Goal: Information Seeking & Learning: Learn about a topic

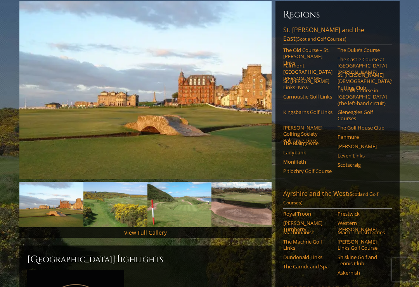
scroll to position [98, 0]
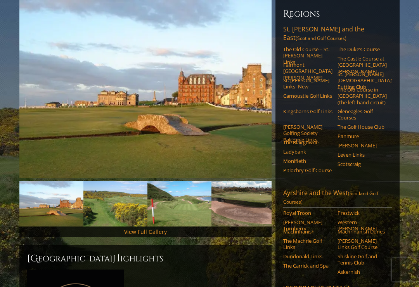
click at [306, 229] on link "Machrihanish" at bounding box center [307, 232] width 49 height 6
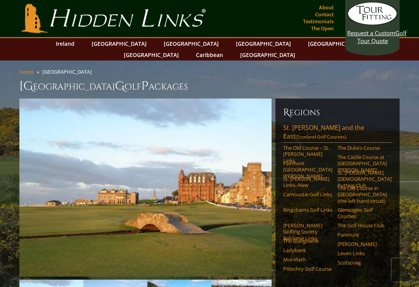
scroll to position [111, 0]
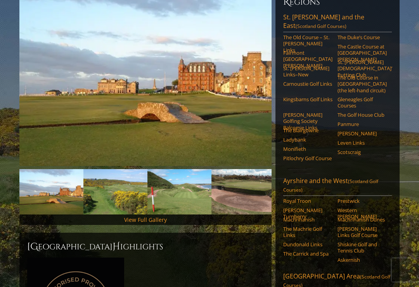
click at [304, 198] on link "Royal Troon" at bounding box center [307, 201] width 49 height 6
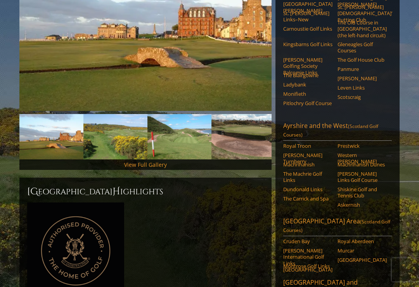
scroll to position [166, 0]
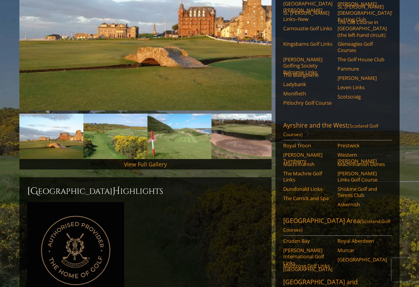
click at [315, 152] on link "[PERSON_NAME] Turnberry" at bounding box center [307, 158] width 49 height 13
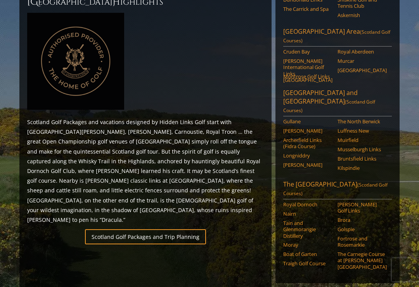
scroll to position [355, 0]
click at [291, 251] on link "Boat of Garten" at bounding box center [307, 254] width 49 height 6
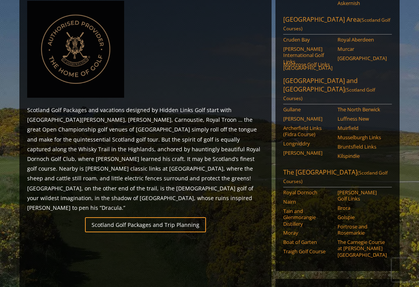
click at [299, 230] on link "Moray" at bounding box center [307, 233] width 49 height 6
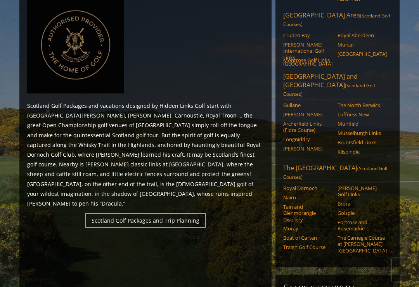
scroll to position [375, 0]
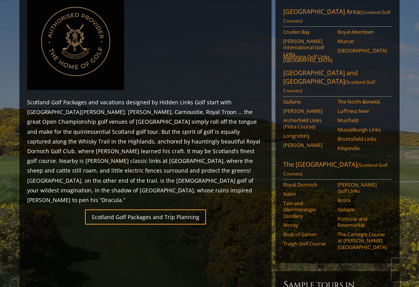
click at [361, 182] on link "[PERSON_NAME] Golf Links" at bounding box center [362, 188] width 49 height 13
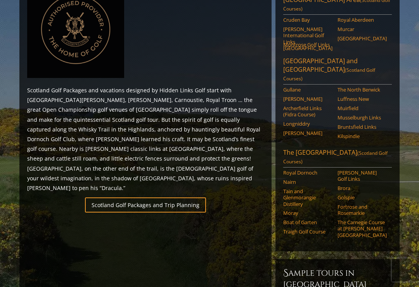
click at [351, 185] on link "Brora" at bounding box center [362, 188] width 49 height 6
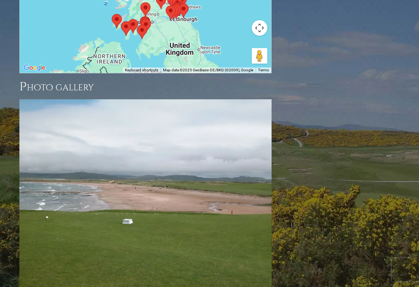
scroll to position [1059, 0]
click at [189, 187] on img at bounding box center [145, 193] width 252 height 189
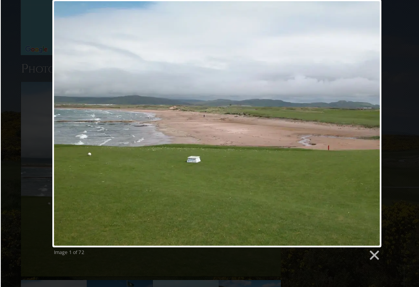
scroll to position [1080, 0]
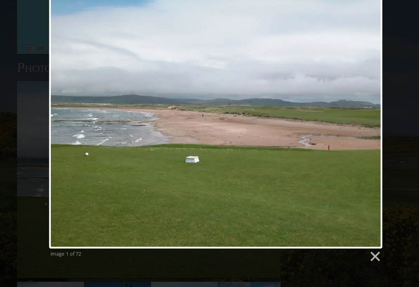
click at [358, 113] on link at bounding box center [267, 118] width 204 height 241
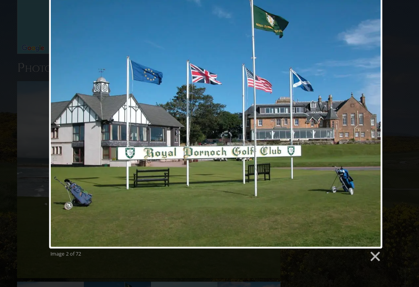
click at [351, 117] on link at bounding box center [267, 118] width 204 height 241
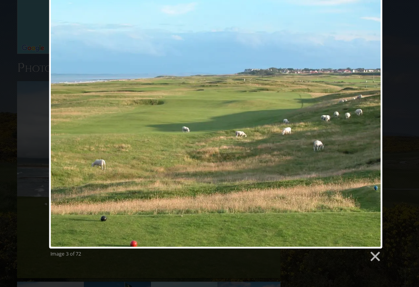
click at [352, 115] on link at bounding box center [267, 118] width 204 height 241
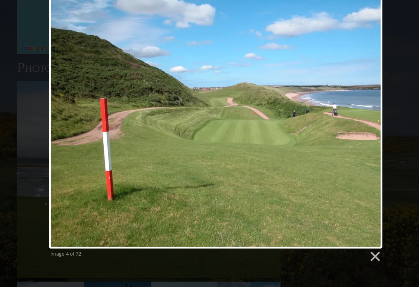
click at [351, 115] on link at bounding box center [267, 118] width 204 height 241
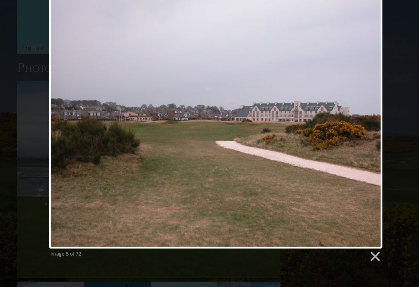
click at [353, 114] on link at bounding box center [267, 118] width 204 height 241
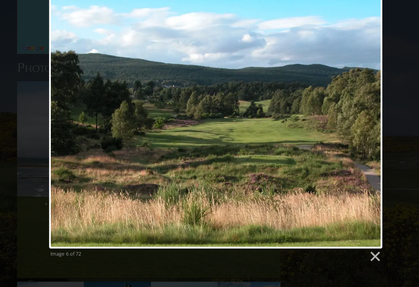
click at [351, 117] on link at bounding box center [267, 118] width 204 height 241
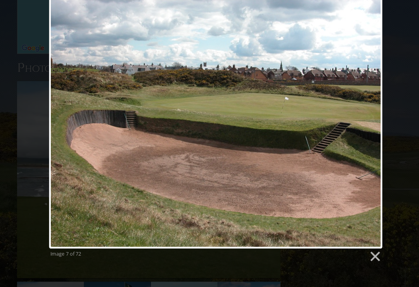
click at [355, 115] on link at bounding box center [267, 118] width 204 height 241
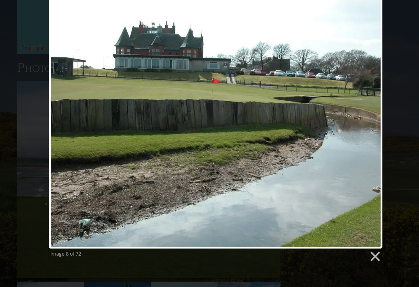
click at [353, 116] on link at bounding box center [267, 118] width 204 height 241
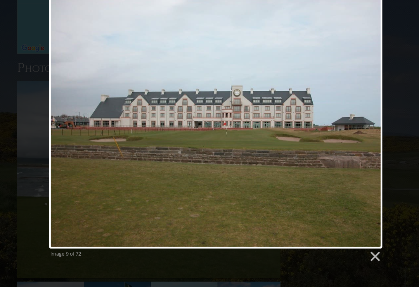
click at [351, 118] on link at bounding box center [267, 118] width 204 height 241
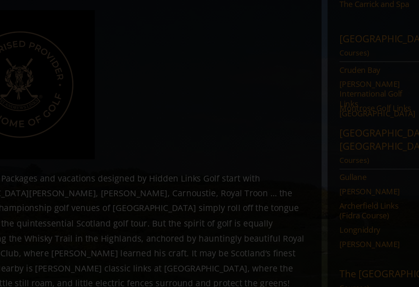
scroll to position [359, 0]
